Goal: Task Accomplishment & Management: Manage account settings

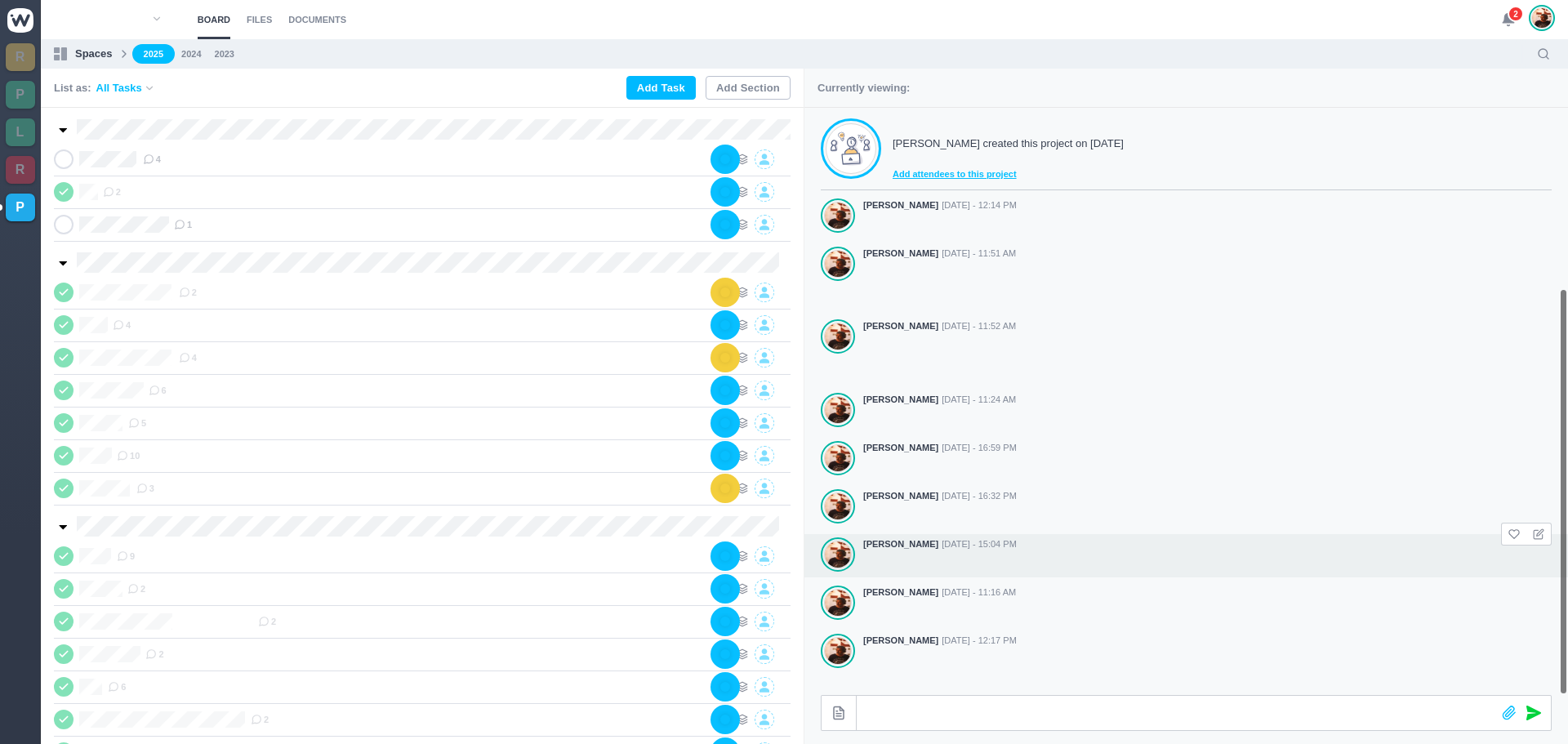
scroll to position [261, 0]
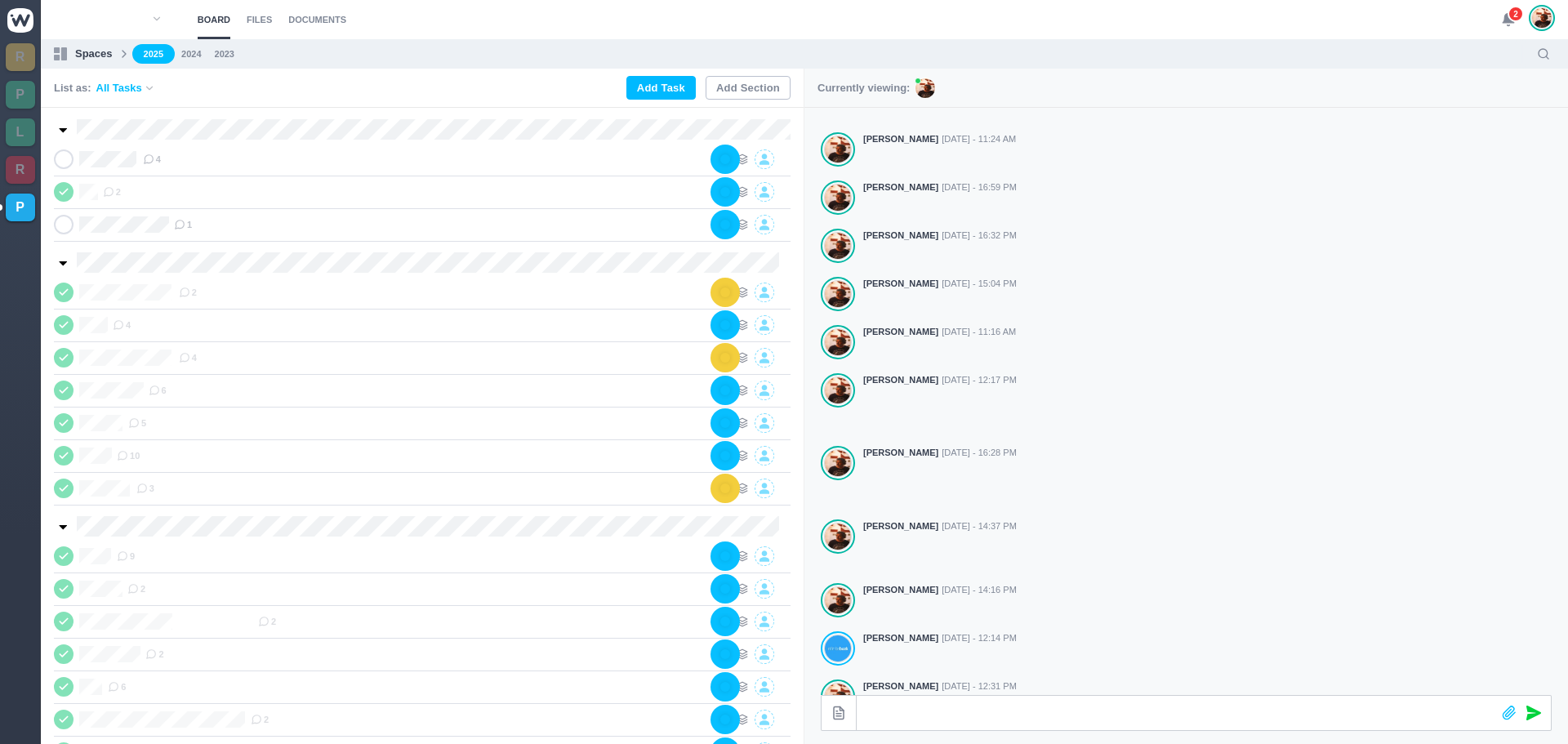
click at [1504, 20] on use at bounding box center [1508, 20] width 11 height 12
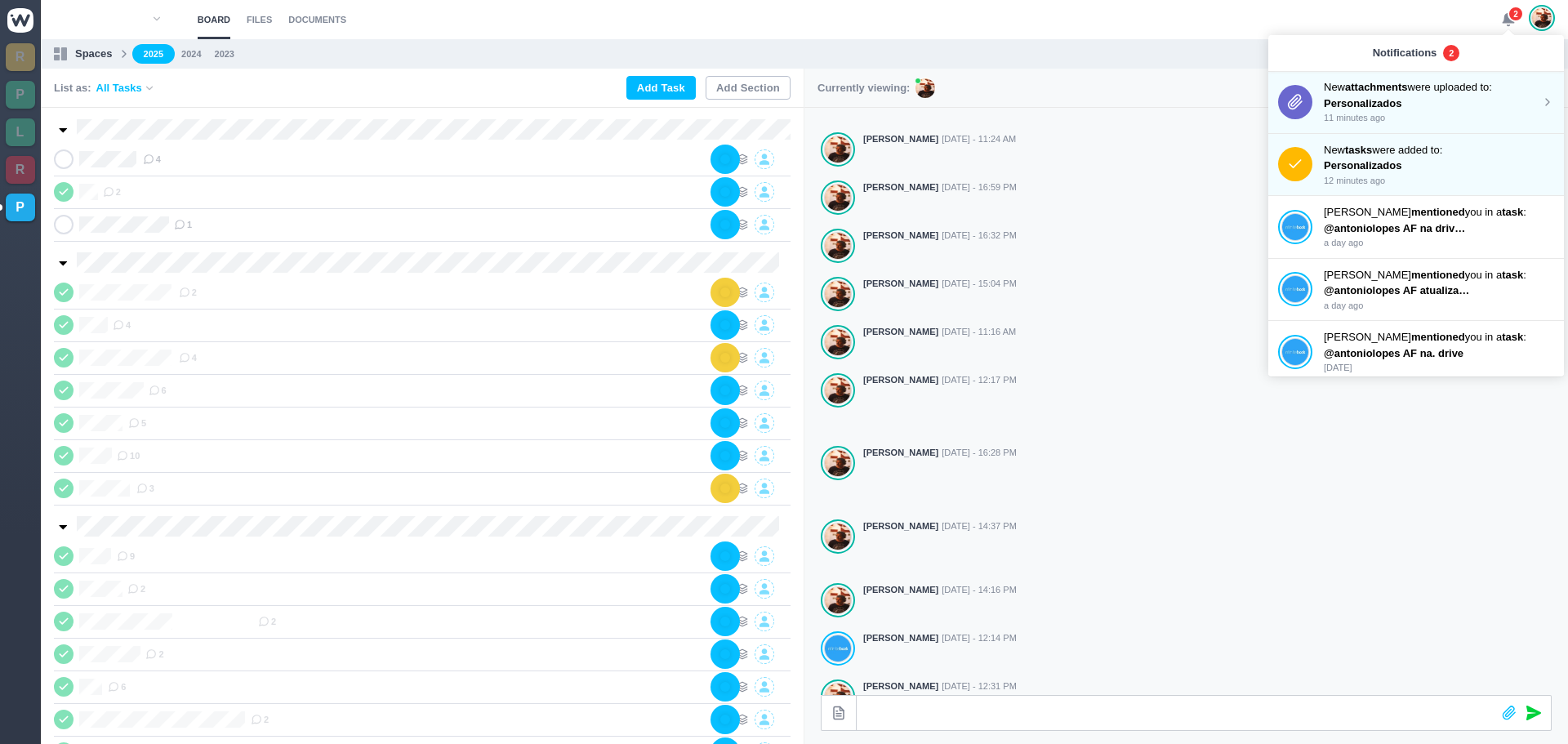
click at [1393, 96] on p "Personalizados" at bounding box center [1397, 103] width 147 height 16
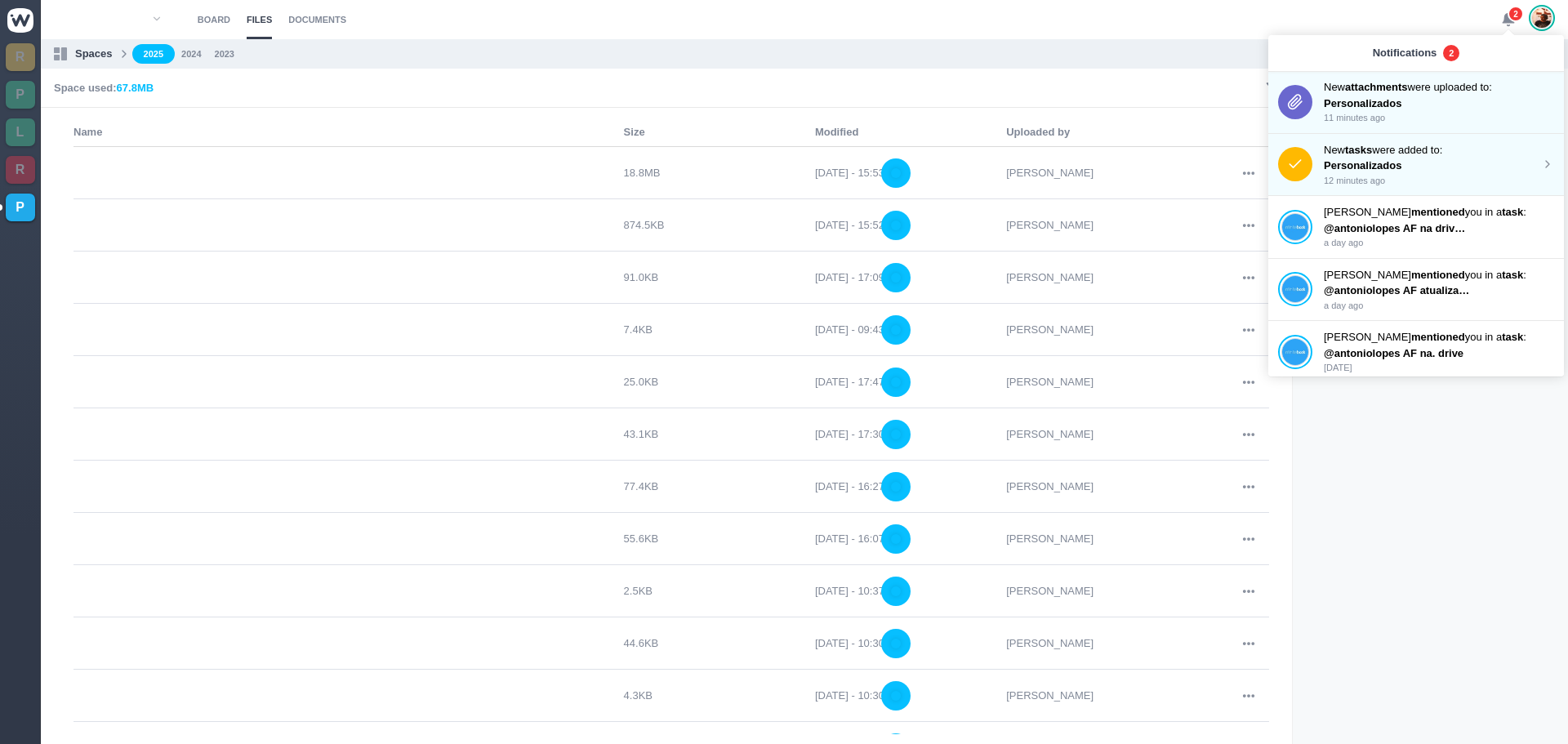
click at [1392, 160] on p "Personalizados" at bounding box center [1397, 166] width 147 height 16
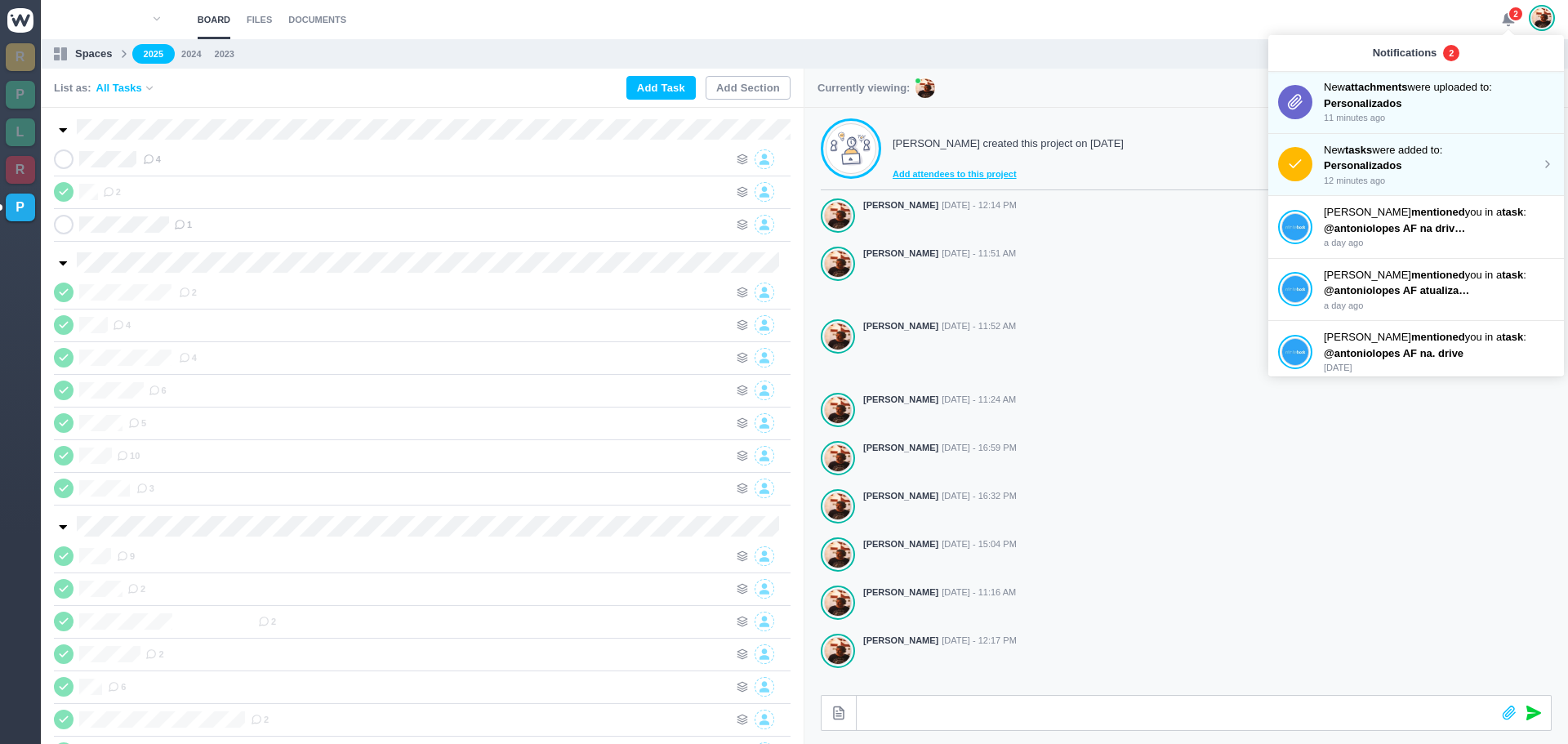
scroll to position [261, 0]
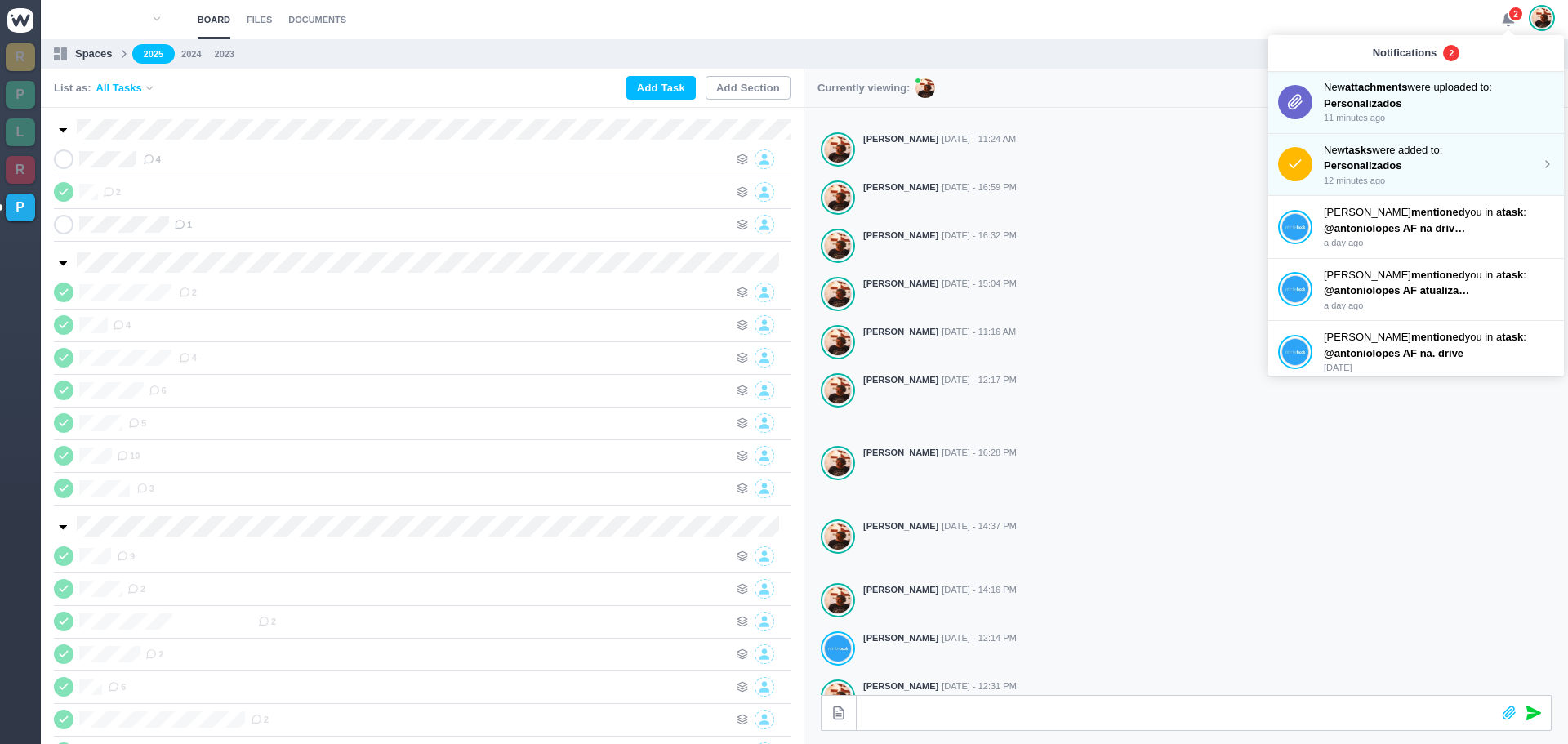
click at [1376, 157] on p "New tasks were added to:" at bounding box center [1432, 150] width 217 height 16
click at [376, 163] on div "4" at bounding box center [436, 159] width 585 height 20
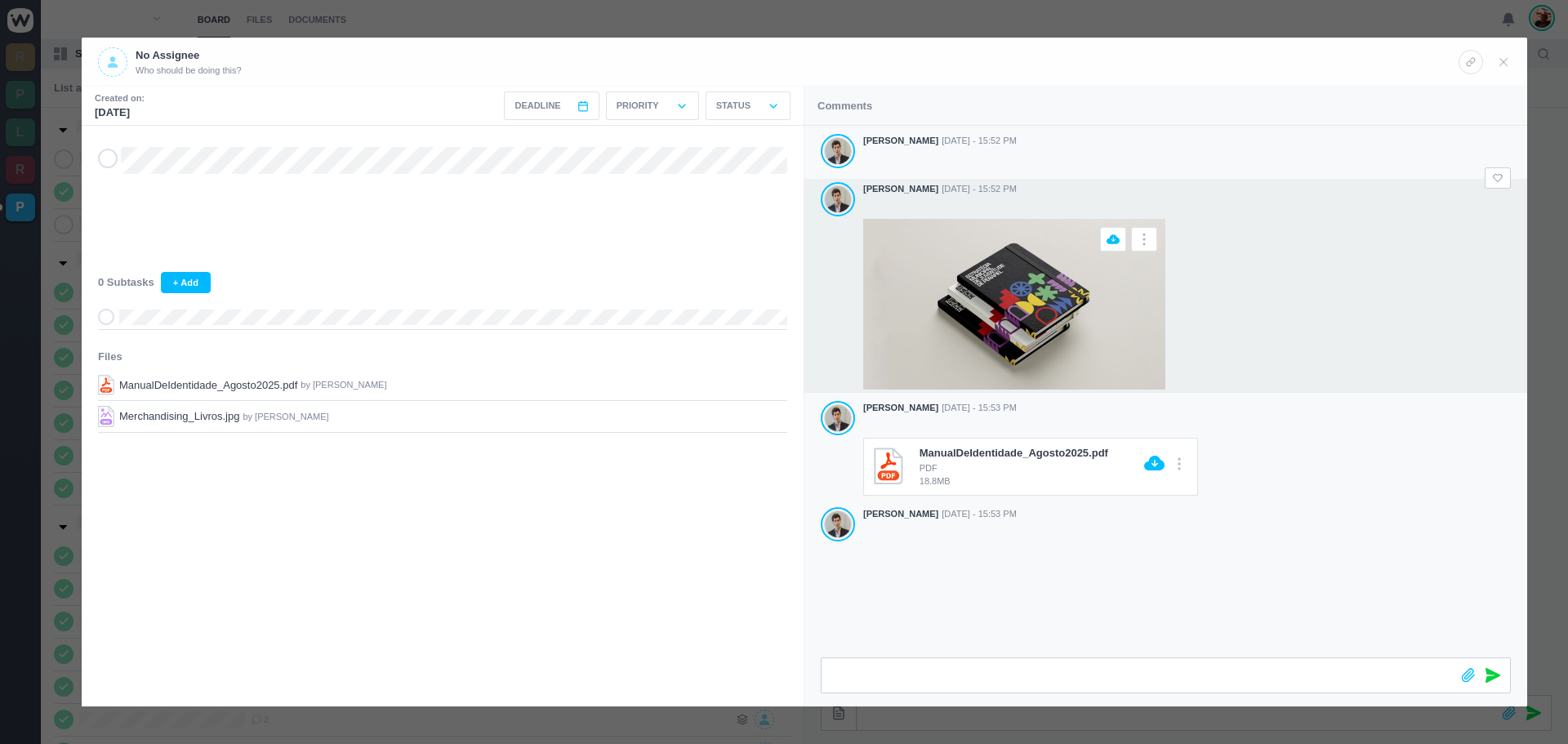
click at [1006, 313] on img at bounding box center [1014, 304] width 302 height 170
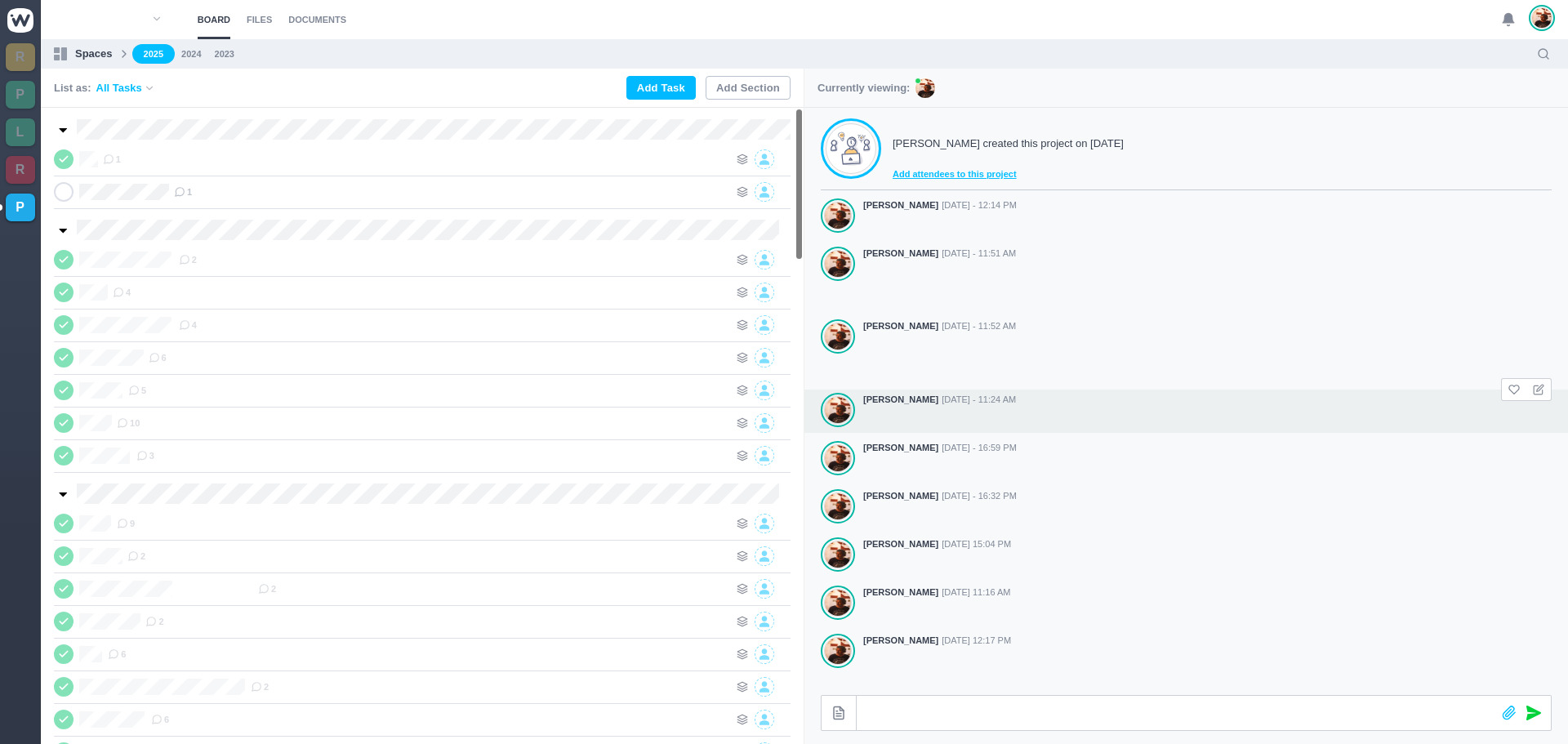
scroll to position [261, 0]
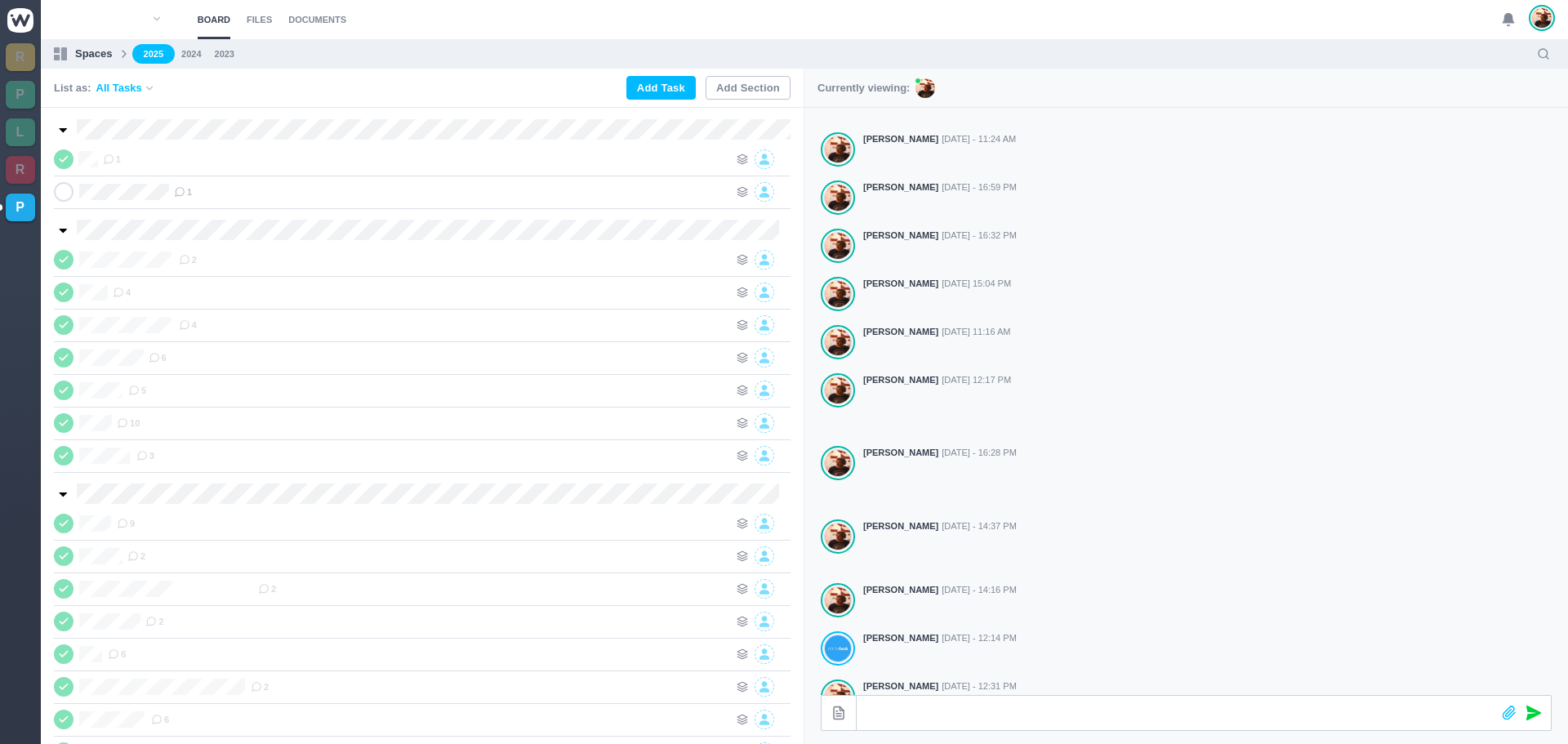
click at [1509, 18] on use at bounding box center [1508, 20] width 11 height 12
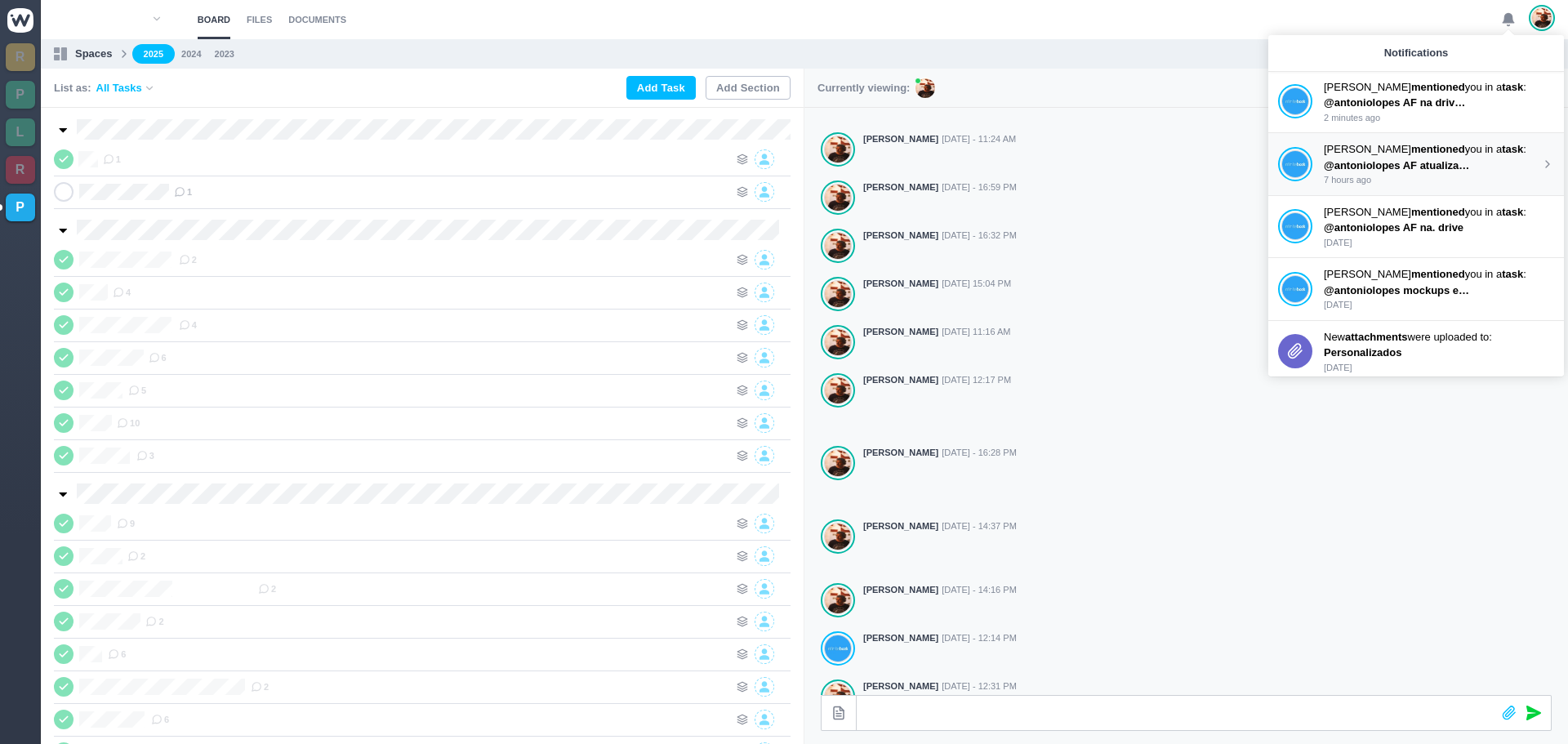
click at [1380, 159] on span "@antoniolopes AF atualizada na drive" at bounding box center [1418, 165] width 191 height 12
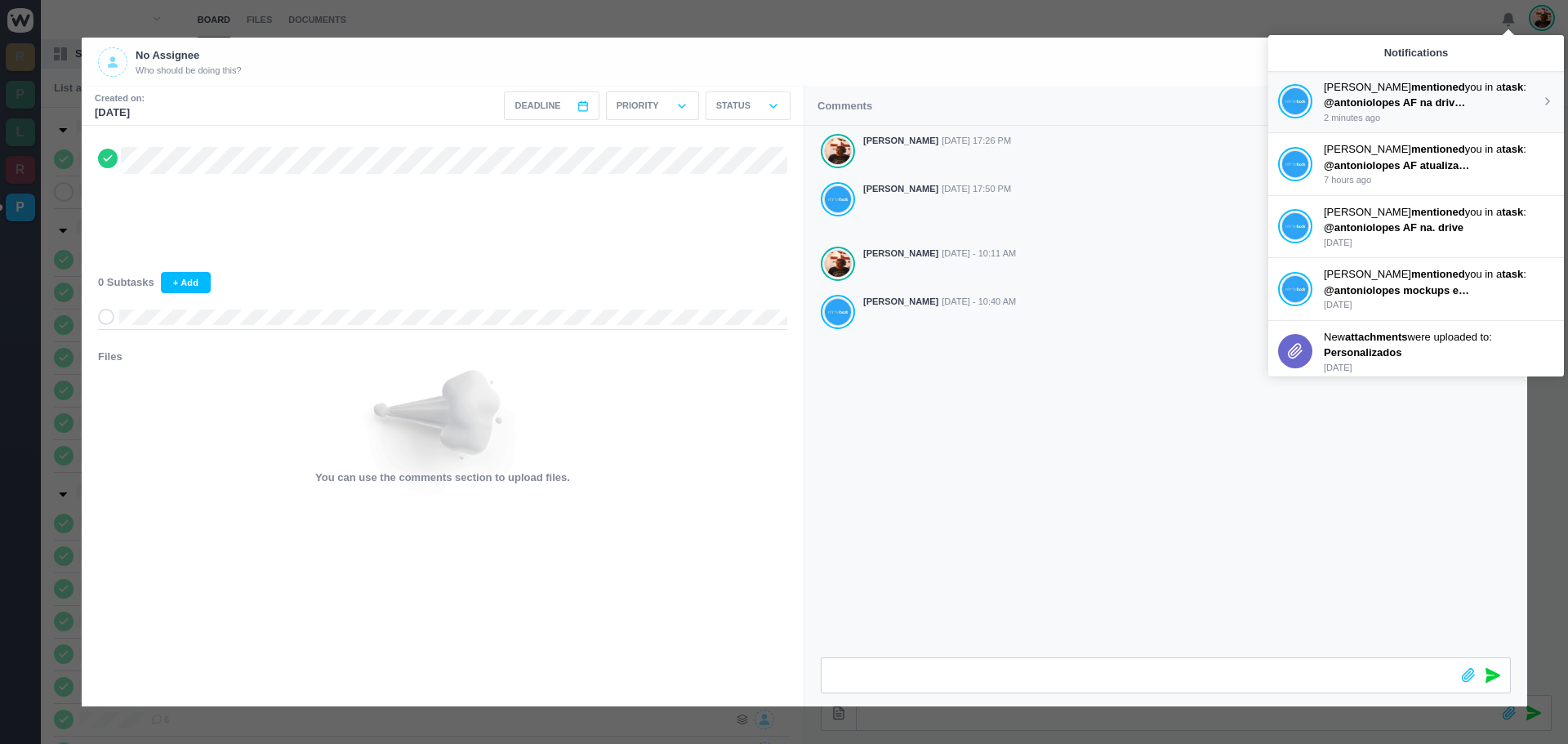
click at [1396, 103] on span "@antoniolopes AF na drive *logo Gobierno de España e INAP sem qualidade" at bounding box center [1516, 102] width 387 height 12
click at [1230, 84] on header "No Assignee Who should be doing this?" at bounding box center [804, 62] width 1446 height 49
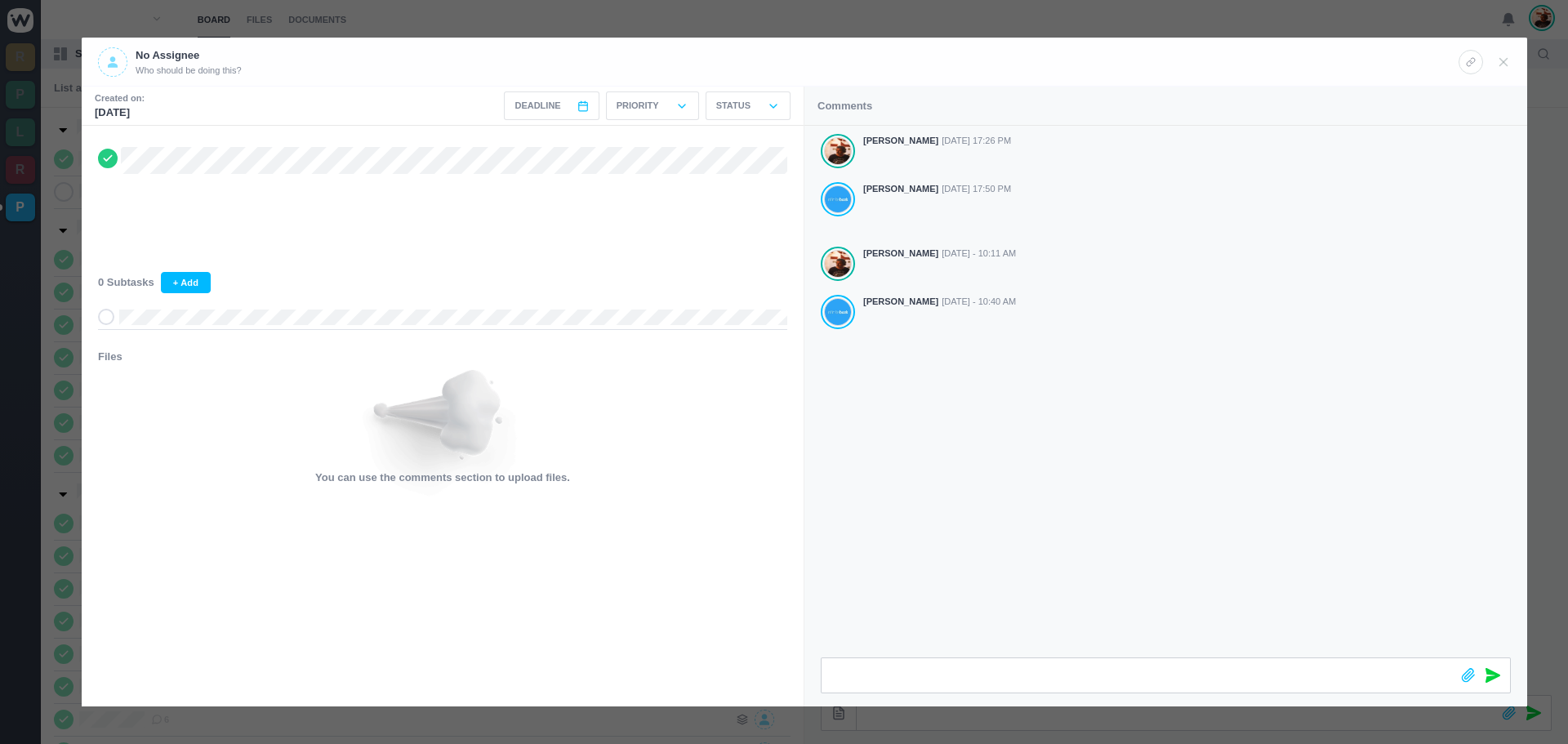
click at [1511, 59] on header "No Assignee Who should be doing this?" at bounding box center [804, 62] width 1446 height 49
drag, startPoint x: 1506, startPoint y: 59, endPoint x: 1475, endPoint y: 65, distance: 31.6
click at [1506, 59] on use at bounding box center [1504, 62] width 8 height 8
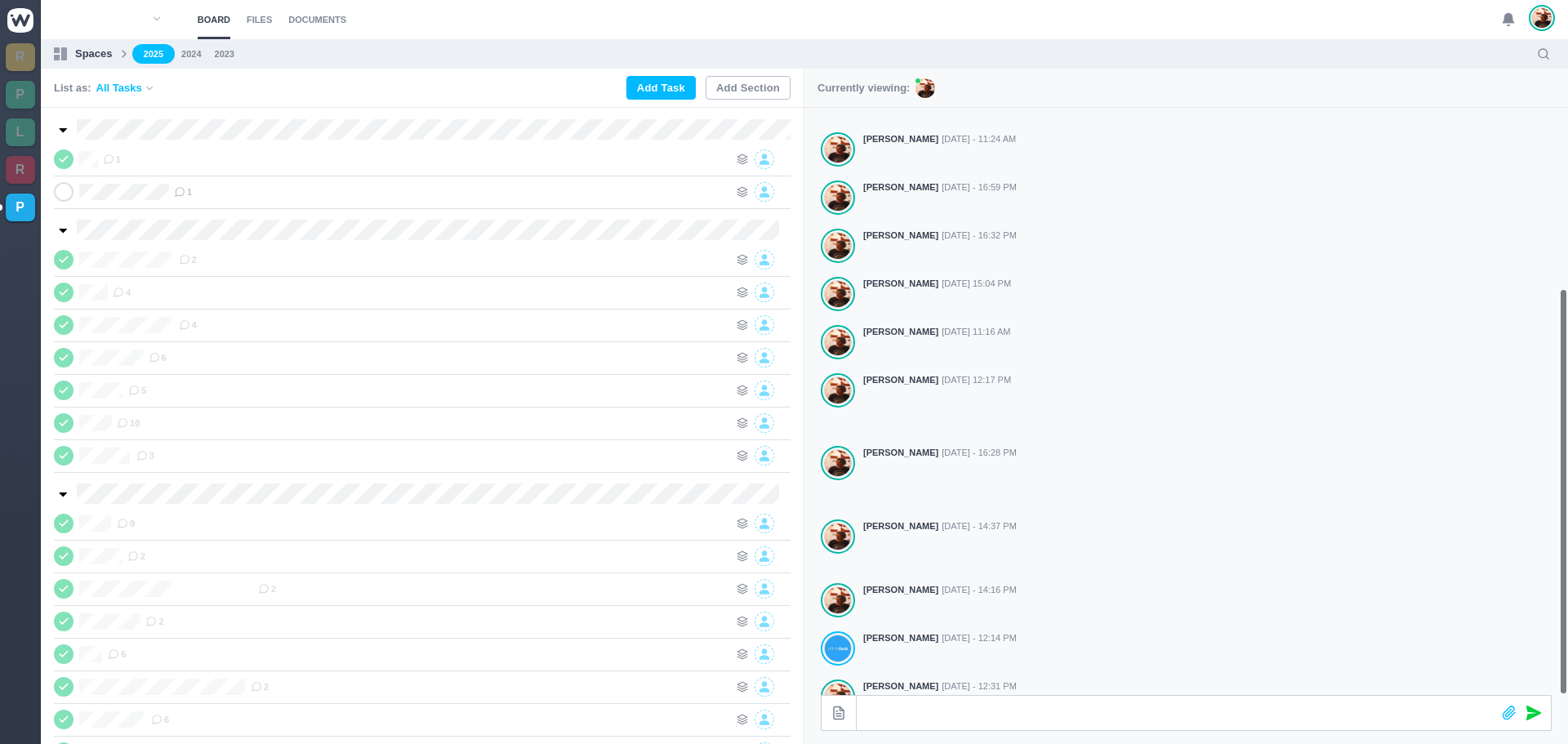
click at [1536, 12] on img at bounding box center [1542, 18] width 20 height 22
click at [1364, 106] on div "Currently viewing: false" at bounding box center [1186, 88] width 764 height 40
click at [1511, 22] on use at bounding box center [1508, 20] width 11 height 12
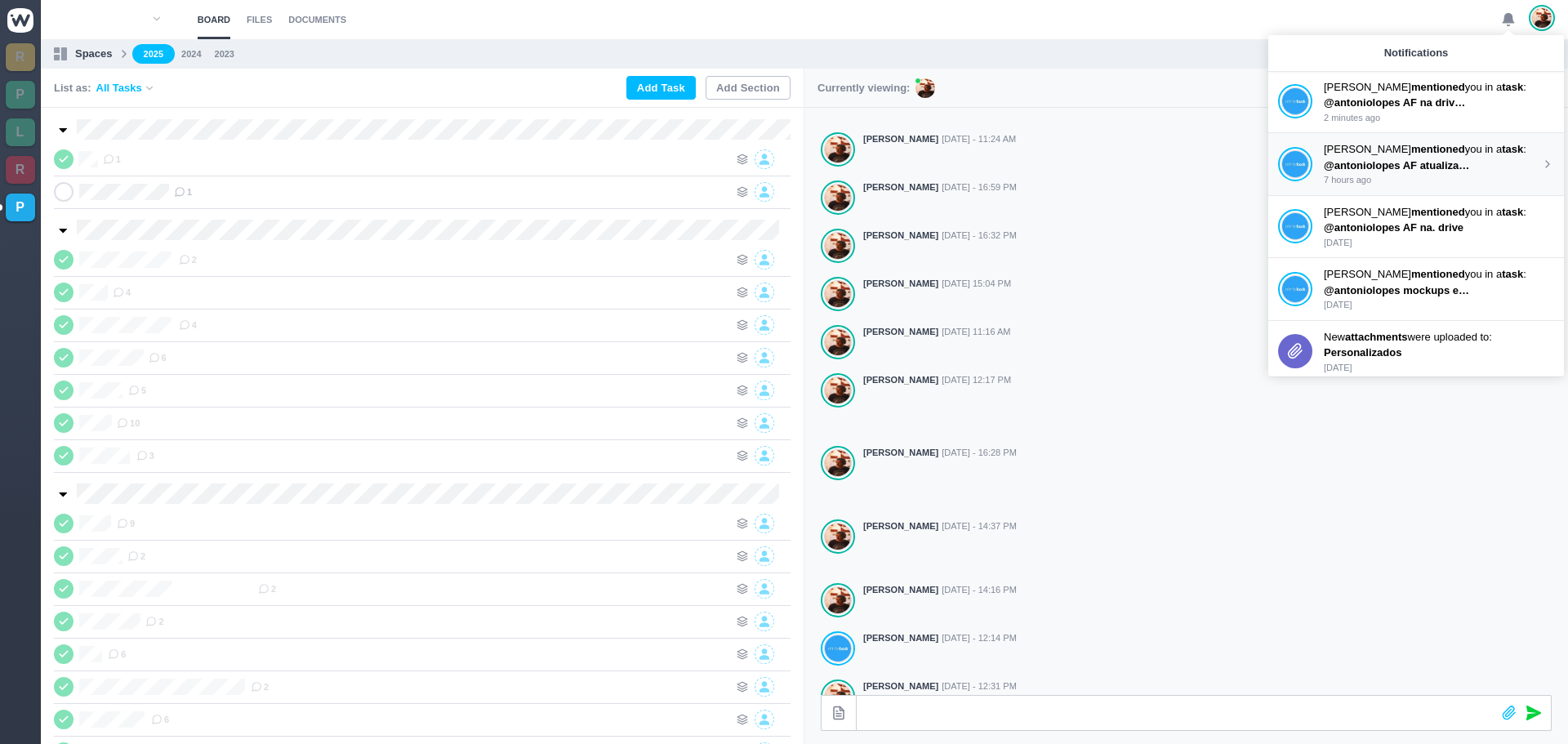
click at [1418, 159] on span "@antoniolopes AF atualizada na drive" at bounding box center [1418, 165] width 191 height 12
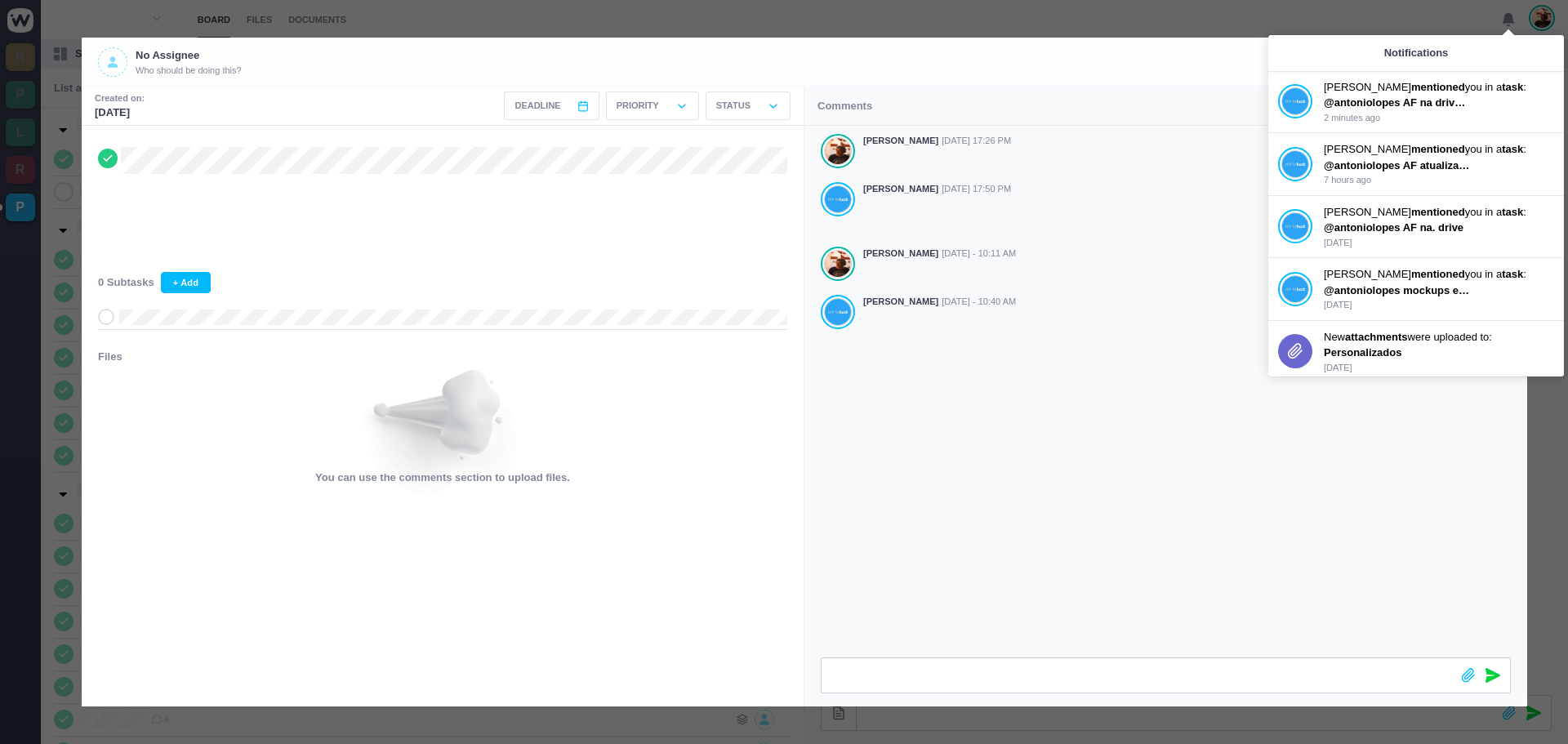
click at [1301, 448] on div "[PERSON_NAME] [DATE] 17:26 PM [PERSON_NAME] [DATE] 17:50 PM [PERSON_NAME] [DATE…" at bounding box center [1165, 391] width 722 height 531
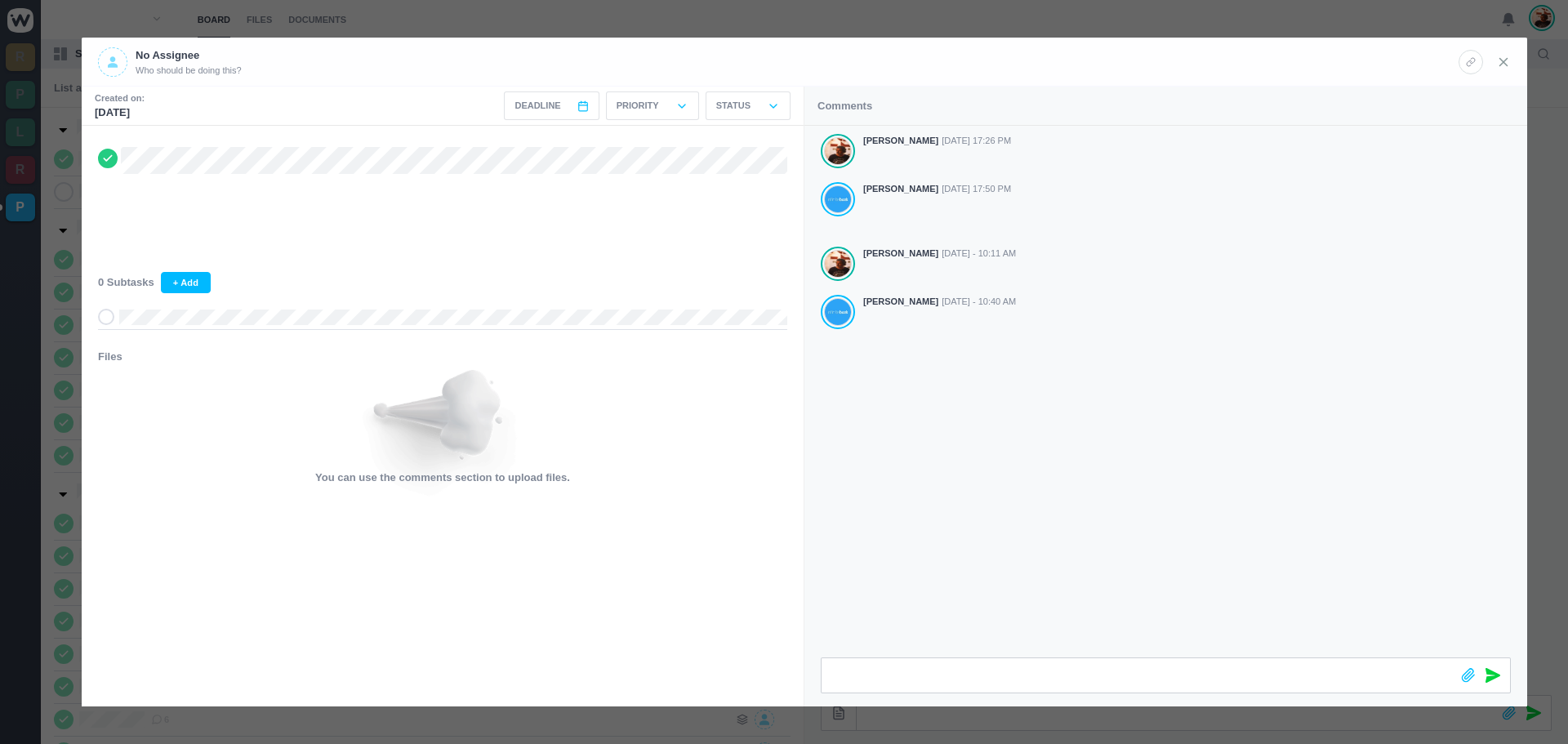
click at [1497, 60] on icon at bounding box center [1503, 62] width 15 height 15
